Goal: Information Seeking & Learning: Understand process/instructions

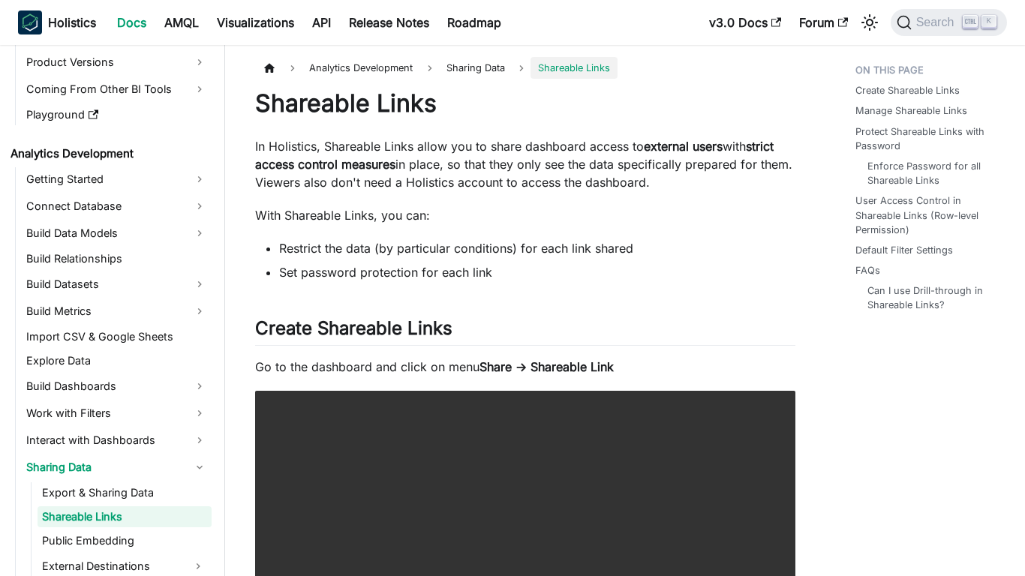
scroll to position [194, 0]
